Goal: Find specific page/section: Find specific page/section

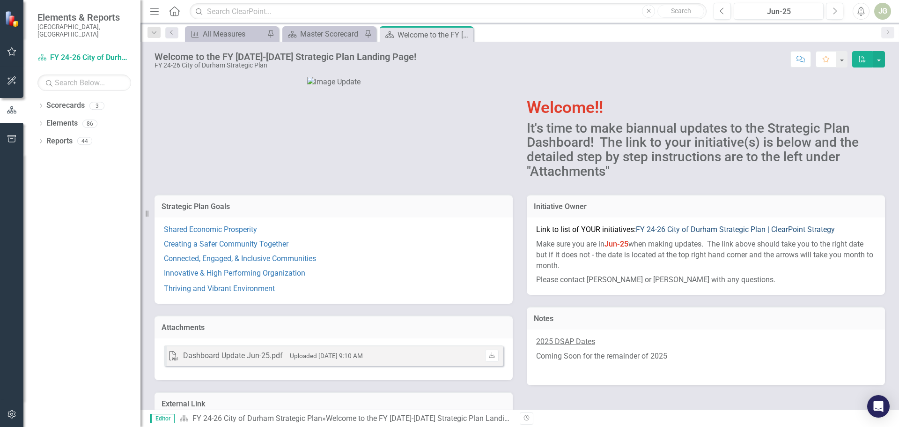
click at [695, 234] on link "FY 24-26 City of Durham Strategic Plan | ClearPoint Strategy" at bounding box center [735, 229] width 199 height 9
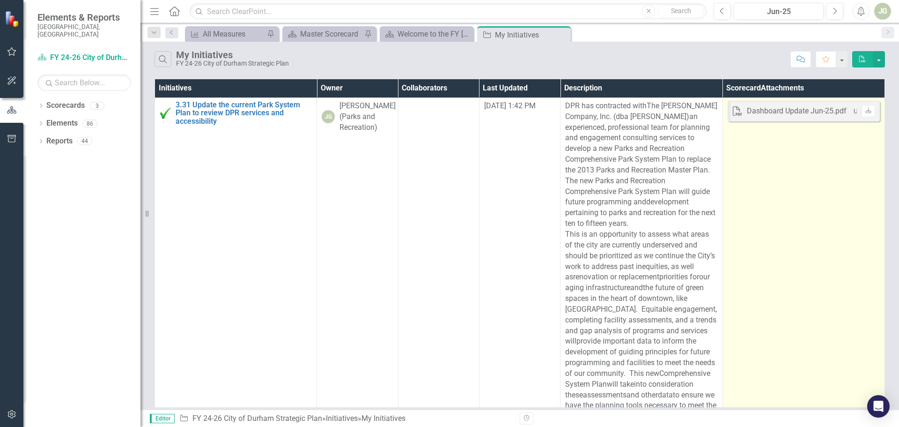
click at [790, 109] on div "Dashboard Update Jun-25.pdf" at bounding box center [797, 111] width 100 height 11
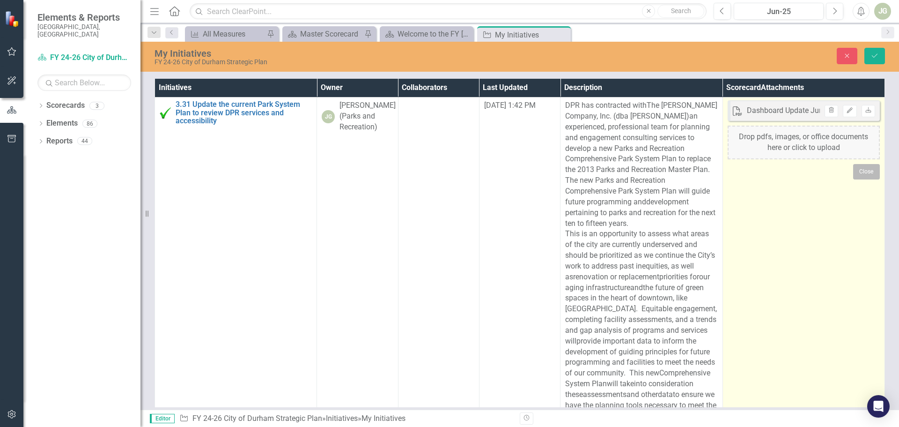
click at [875, 171] on button "Close" at bounding box center [866, 171] width 27 height 15
click at [870, 173] on button "Close" at bounding box center [866, 171] width 27 height 15
click at [862, 172] on button "Close" at bounding box center [866, 171] width 27 height 15
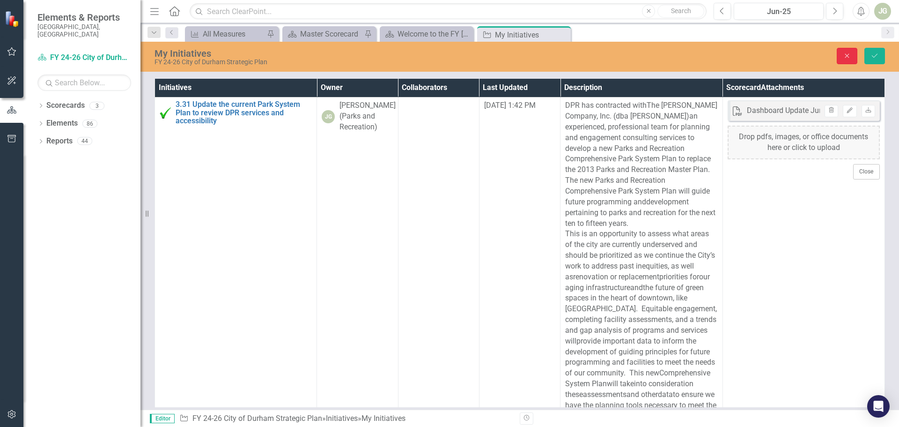
click at [844, 52] on icon "Close" at bounding box center [847, 55] width 8 height 7
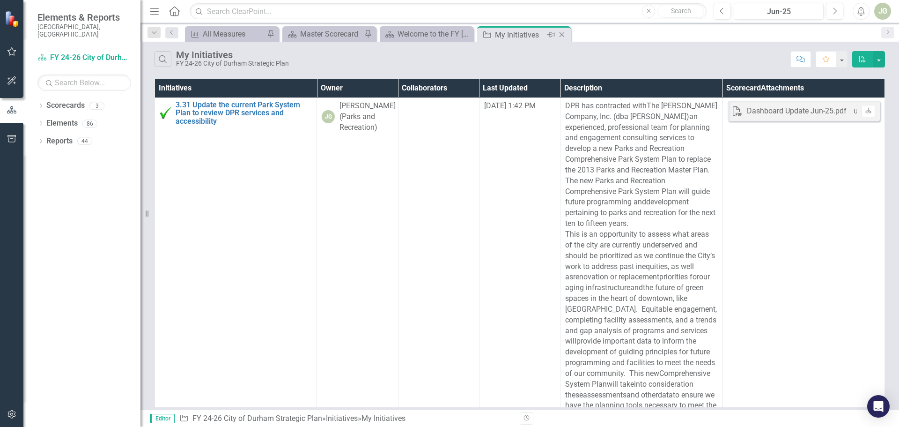
click at [562, 35] on icon "Close" at bounding box center [561, 34] width 9 height 7
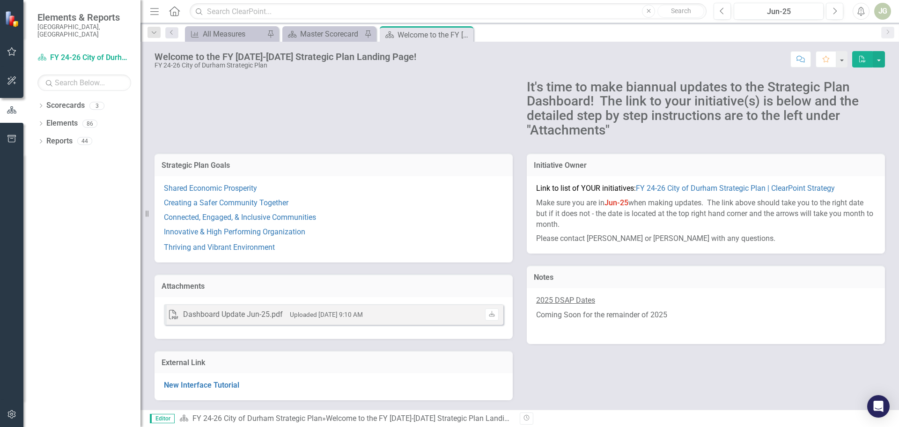
scroll to position [74, 0]
click at [489, 315] on icon at bounding box center [492, 314] width 6 height 6
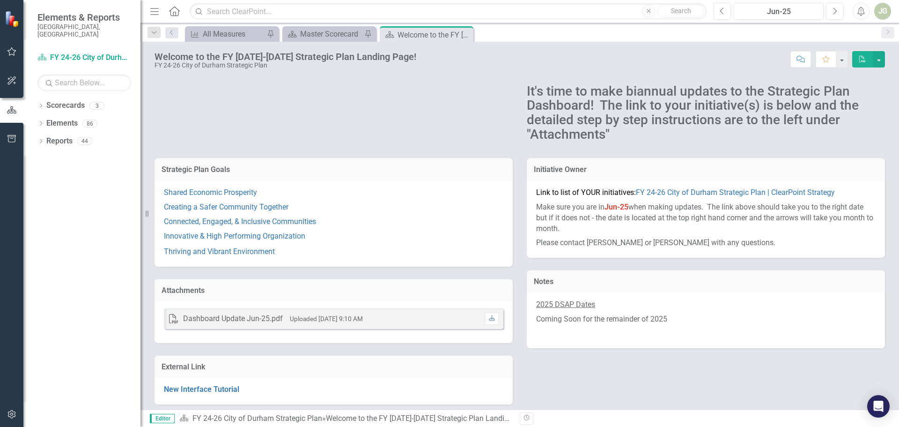
scroll to position [0, 0]
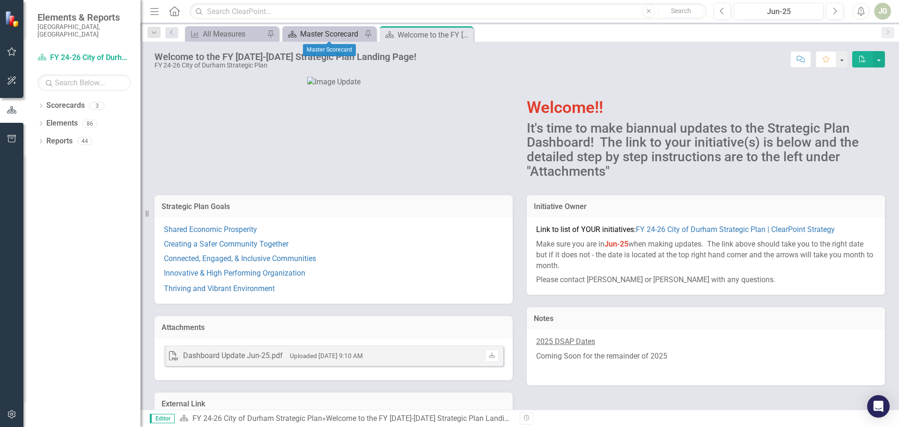
click at [312, 36] on div "Master Scorecard" at bounding box center [331, 34] width 62 height 12
